Goal: Information Seeking & Learning: Learn about a topic

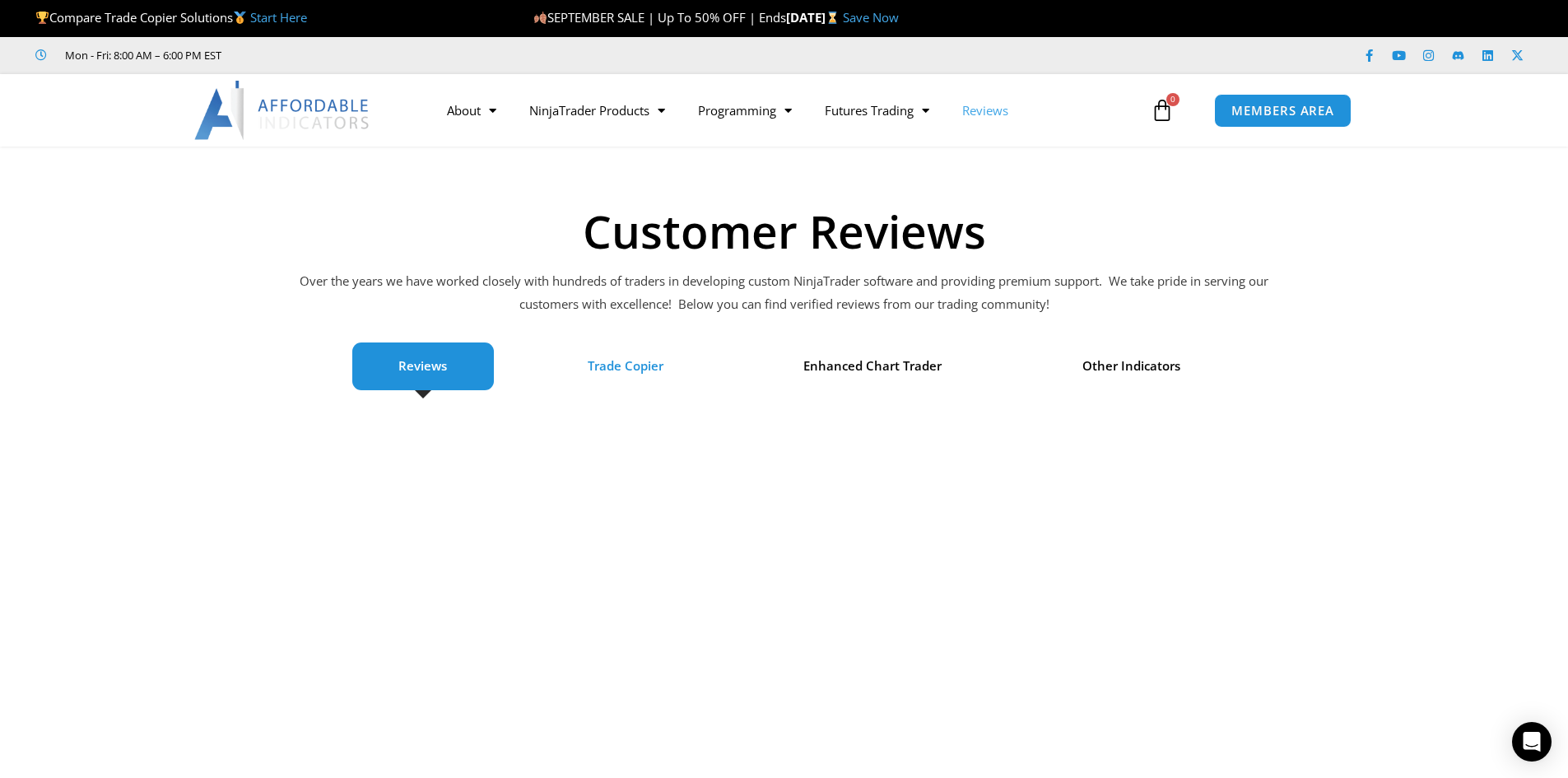
click at [655, 361] on span "Trade Copier" at bounding box center [626, 366] width 76 height 23
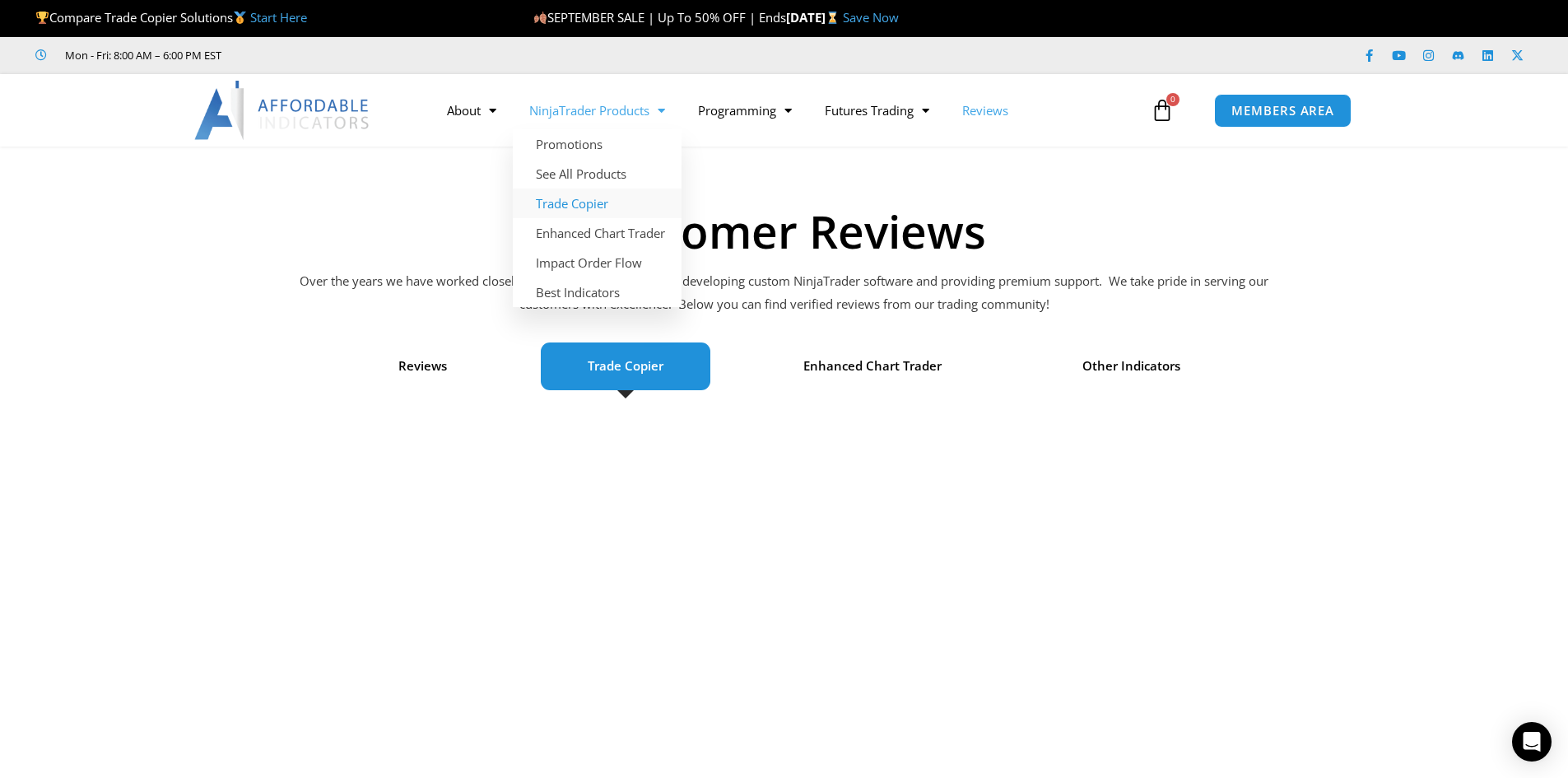
click at [587, 196] on link "Trade Copier" at bounding box center [597, 203] width 168 height 30
